Goal: Information Seeking & Learning: Learn about a topic

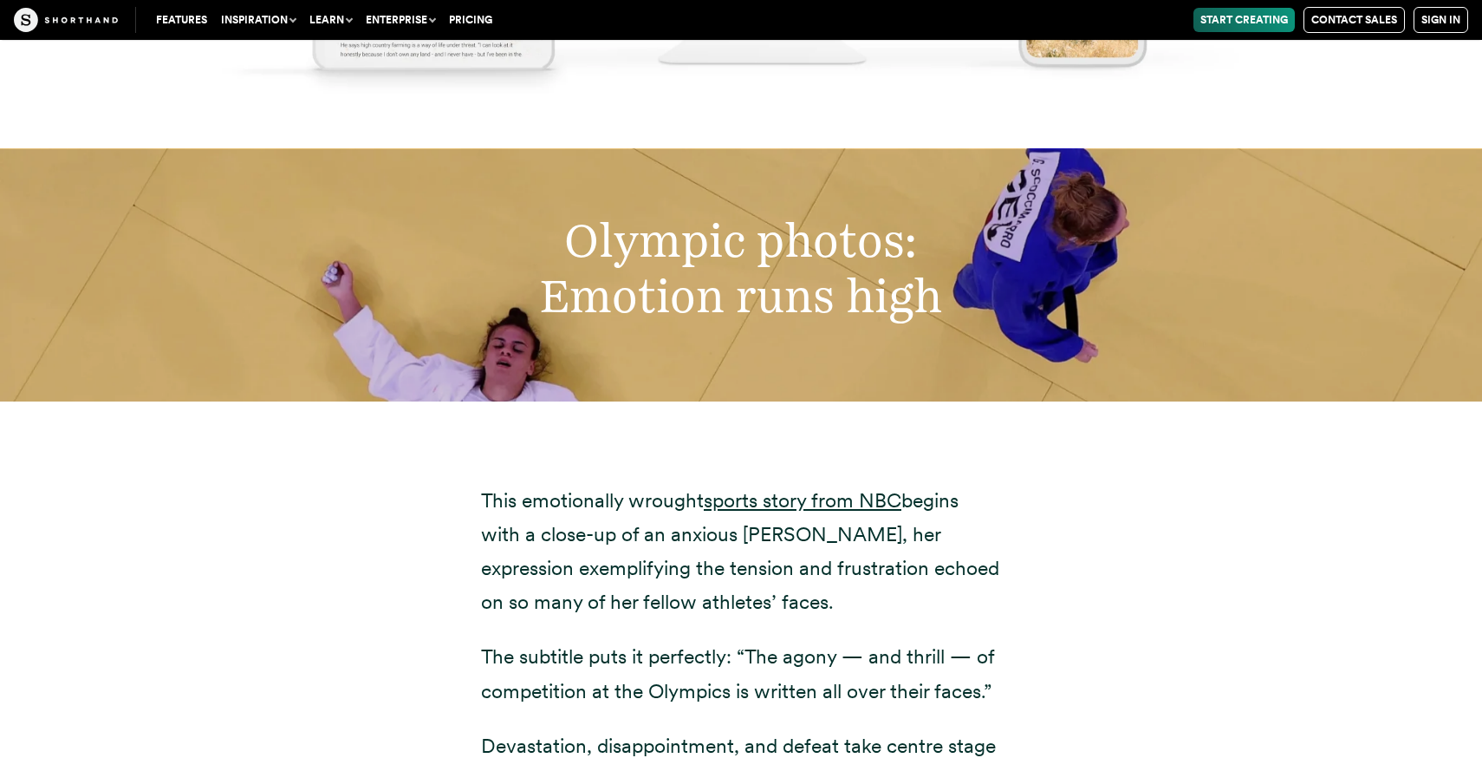
scroll to position [10914, 0]
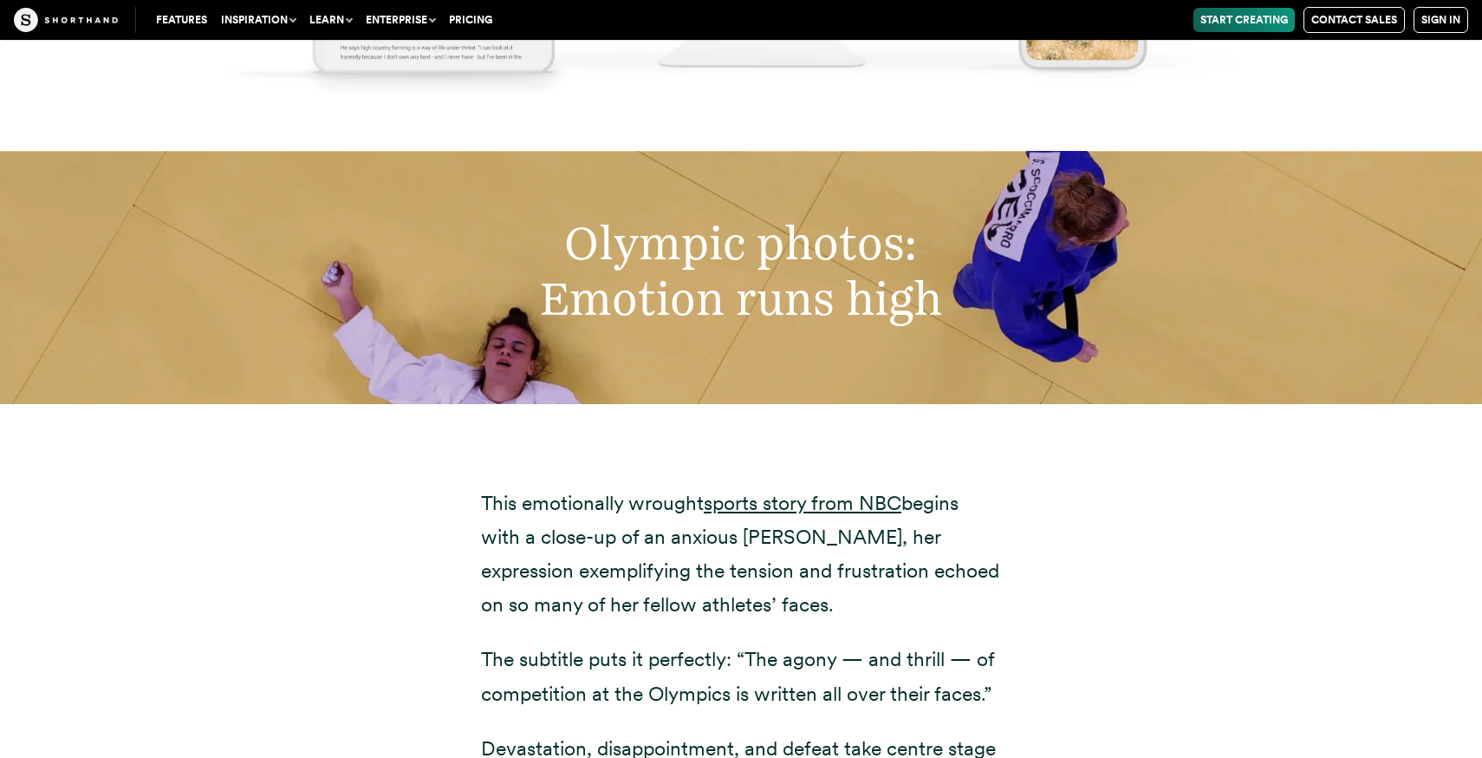
click at [720, 267] on h2 "Olympic photos: Emotion runs high" at bounding box center [741, 271] width 982 height 112
click at [772, 491] on link "sports story from NBC" at bounding box center [803, 503] width 198 height 24
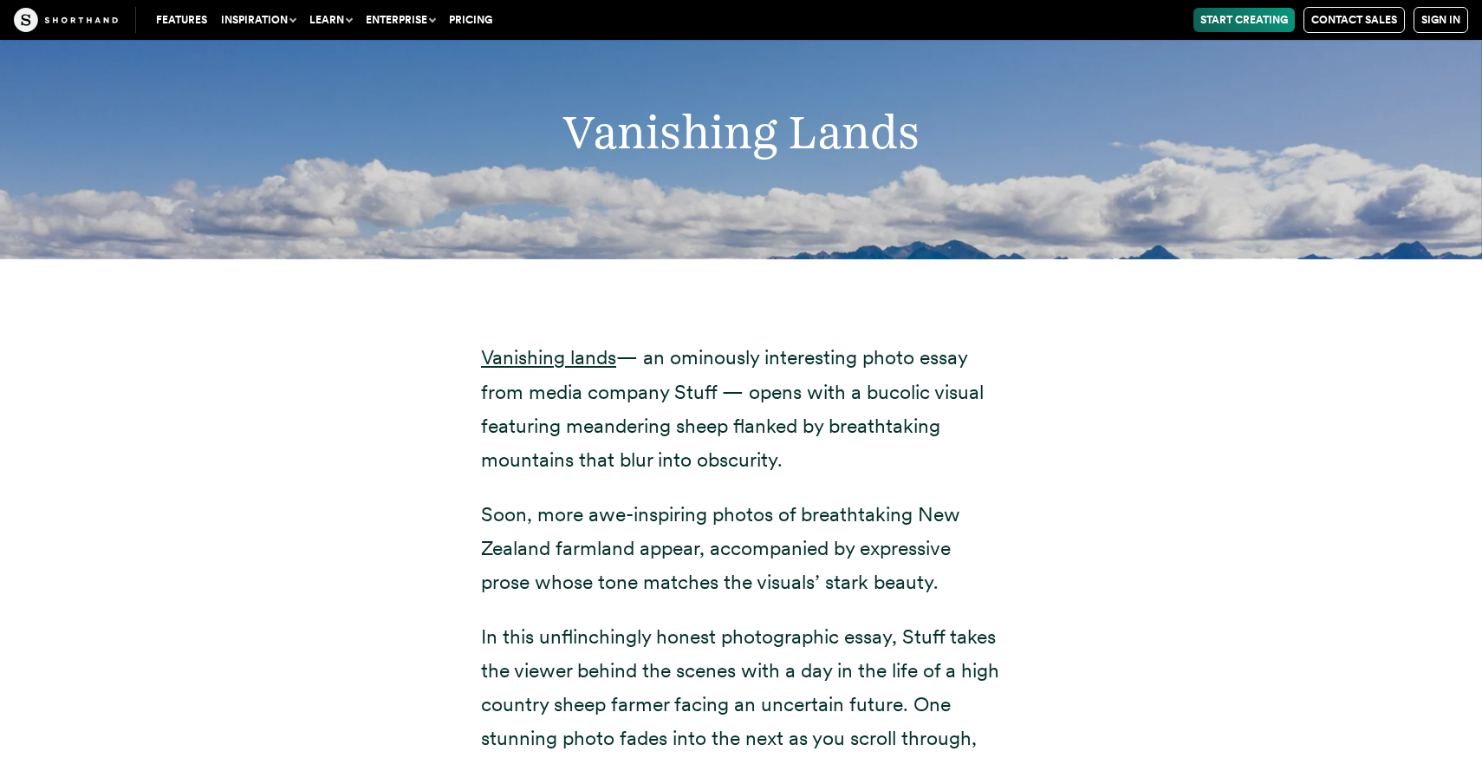
scroll to position [8535, 0]
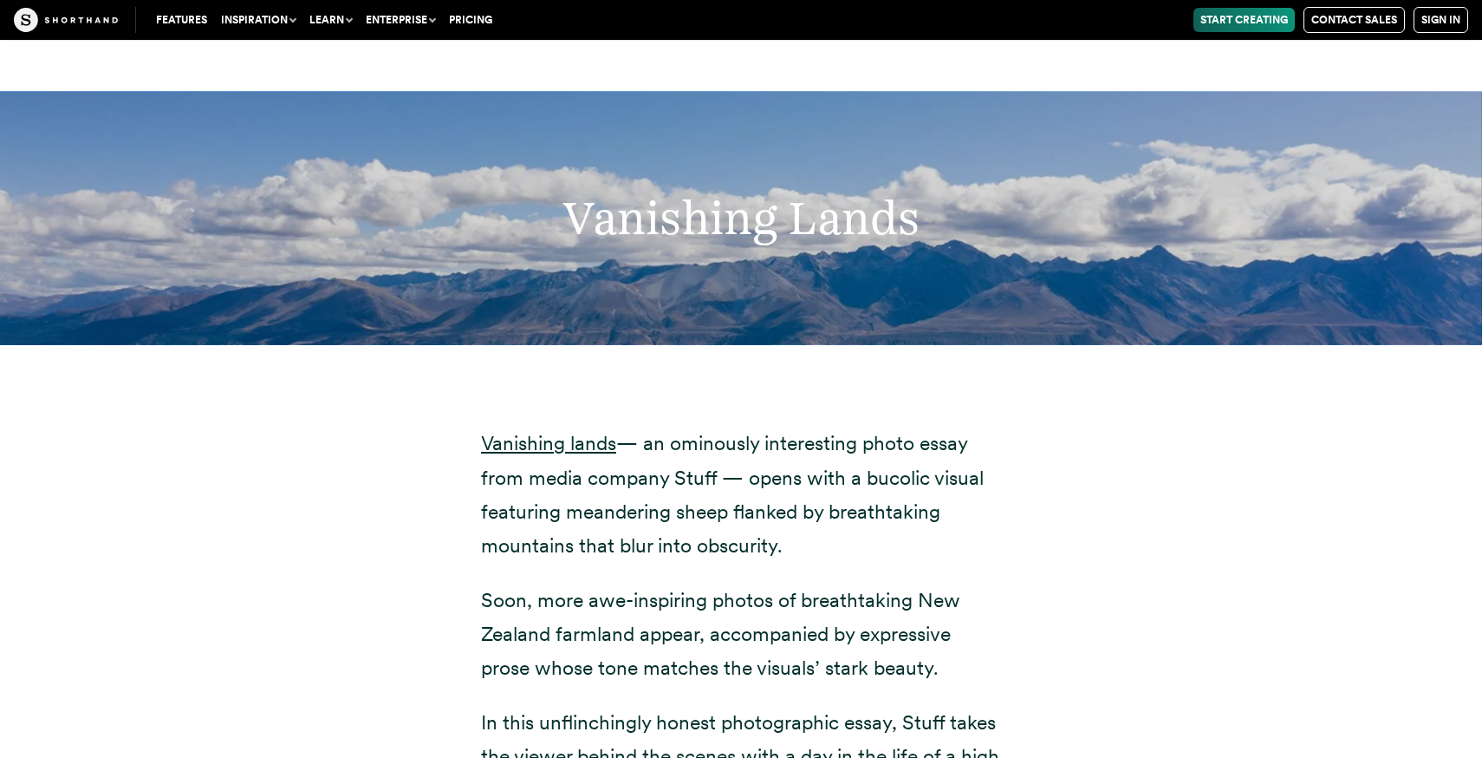
click at [615, 146] on div "Vanishing Lands" at bounding box center [741, 218] width 1482 height 252
click at [638, 238] on div "Vanishing Lands" at bounding box center [741, 218] width 1482 height 252
click at [577, 431] on link "Vanishing lands" at bounding box center [548, 443] width 135 height 24
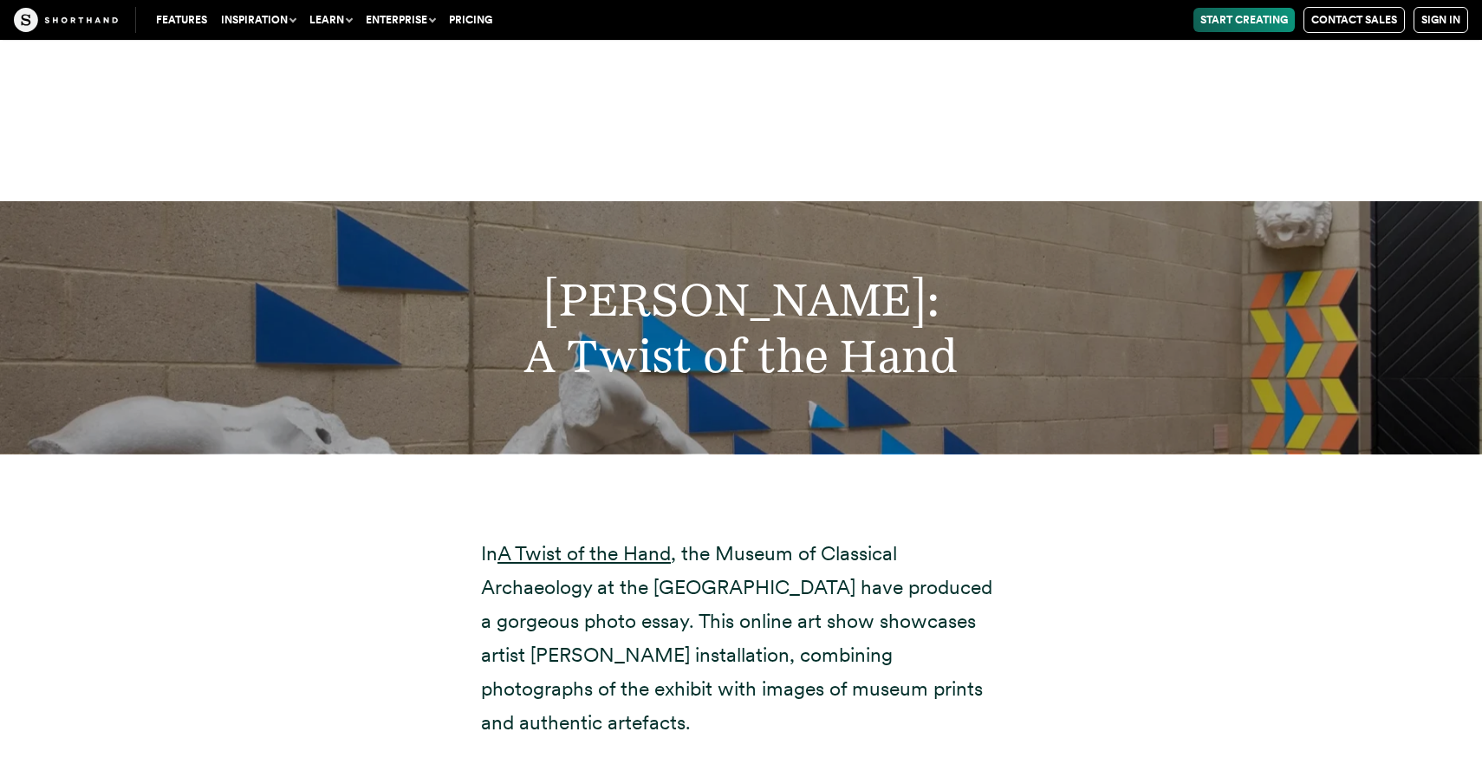
scroll to position [13854, 0]
